Goal: Register for event/course

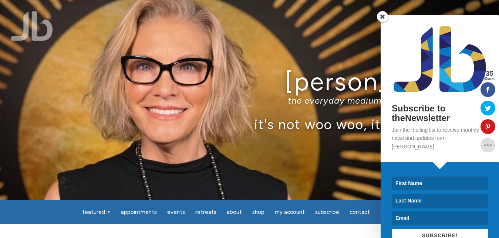
click at [384, 17] on span at bounding box center [382, 16] width 11 height 11
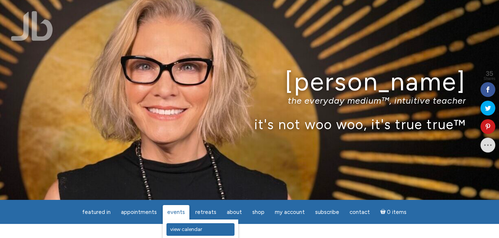
click at [187, 228] on span "View Calendar" at bounding box center [186, 229] width 32 height 6
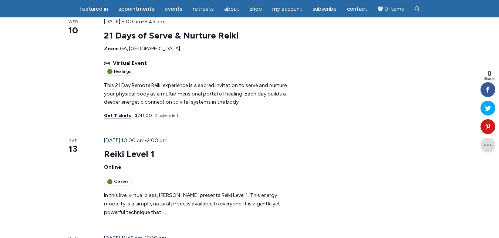
scroll to position [227, 0]
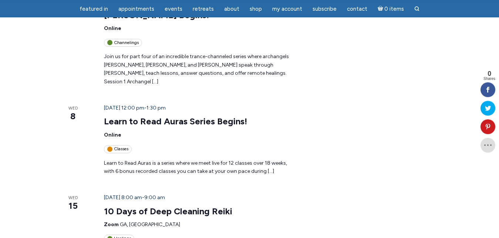
scroll to position [529, 0]
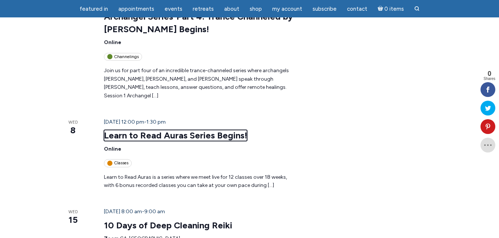
click at [136, 130] on link "Learn to Read Auras Series Begins!" at bounding box center [175, 135] width 143 height 11
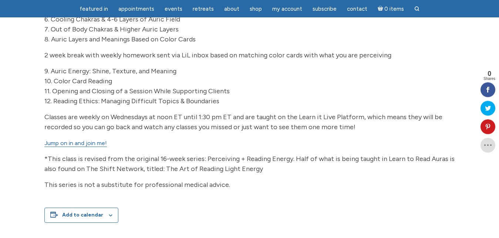
scroll to position [415, 0]
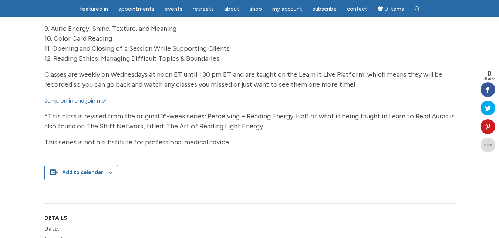
click at [74, 104] on link "Jump on in and join me!" at bounding box center [75, 100] width 63 height 7
